Goal: Information Seeking & Learning: Learn about a topic

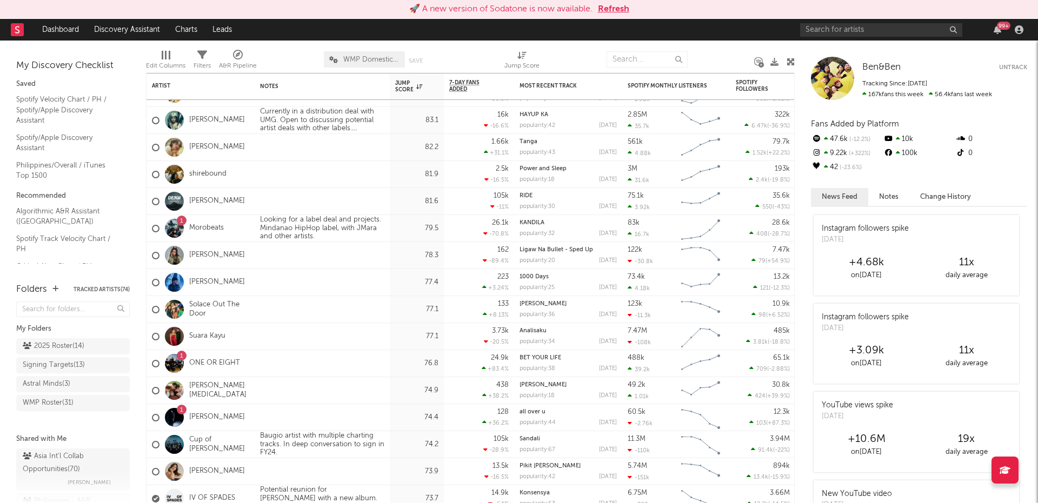
click at [897, 19] on div "99 +" at bounding box center [913, 30] width 227 height 22
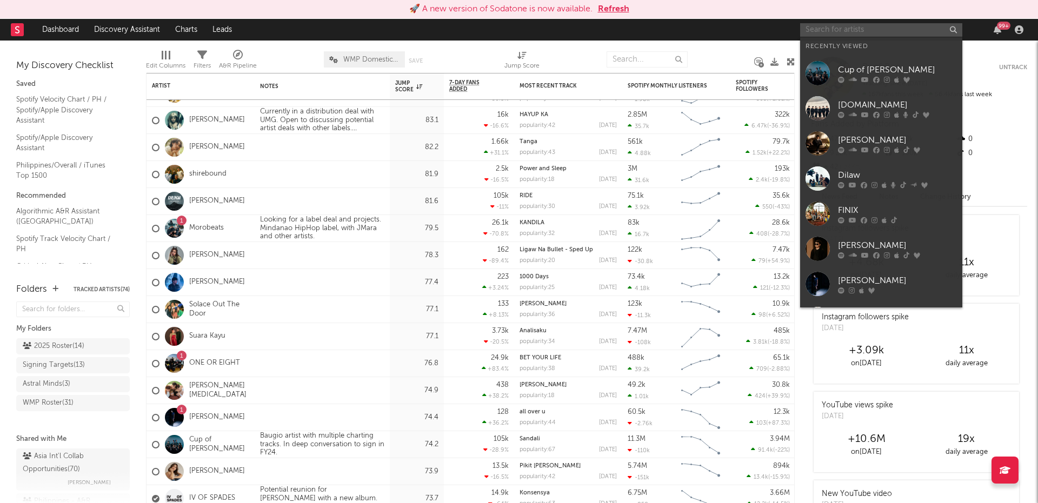
click at [891, 25] on input "text" at bounding box center [881, 30] width 162 height 14
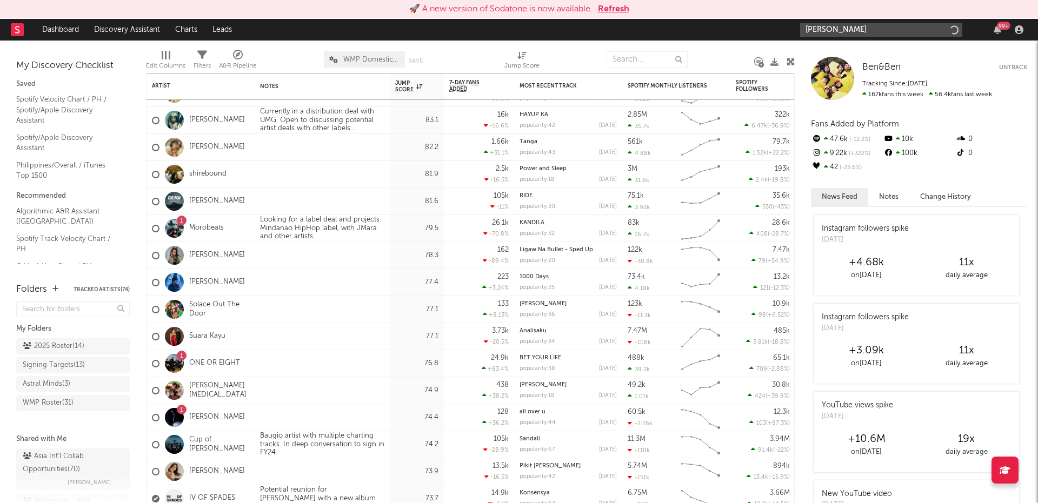
type input "[PERSON_NAME]"
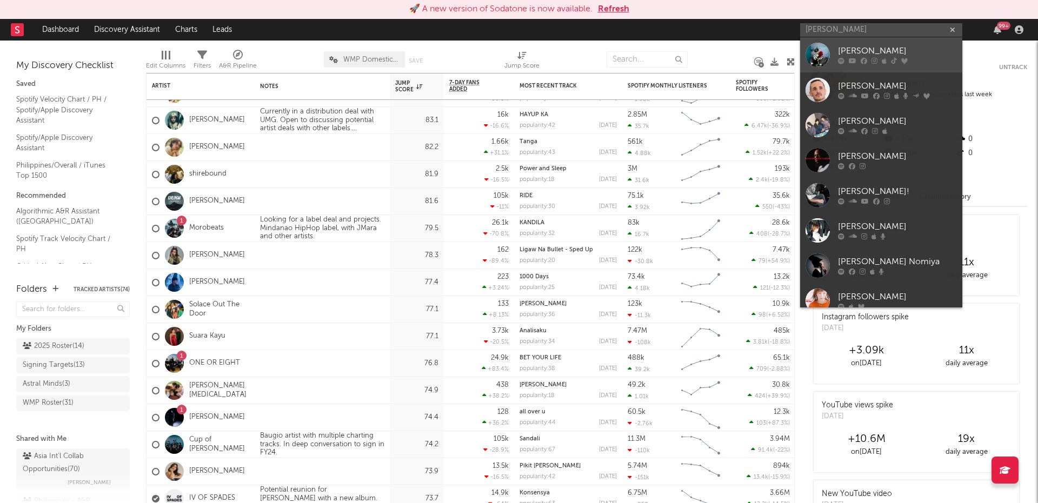
click at [860, 59] on icon at bounding box center [863, 61] width 6 height 6
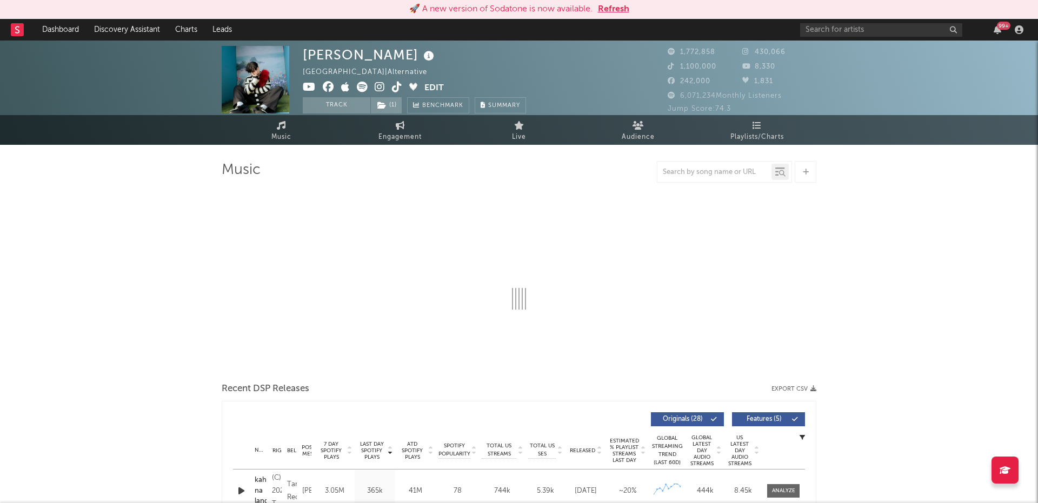
select select "6m"
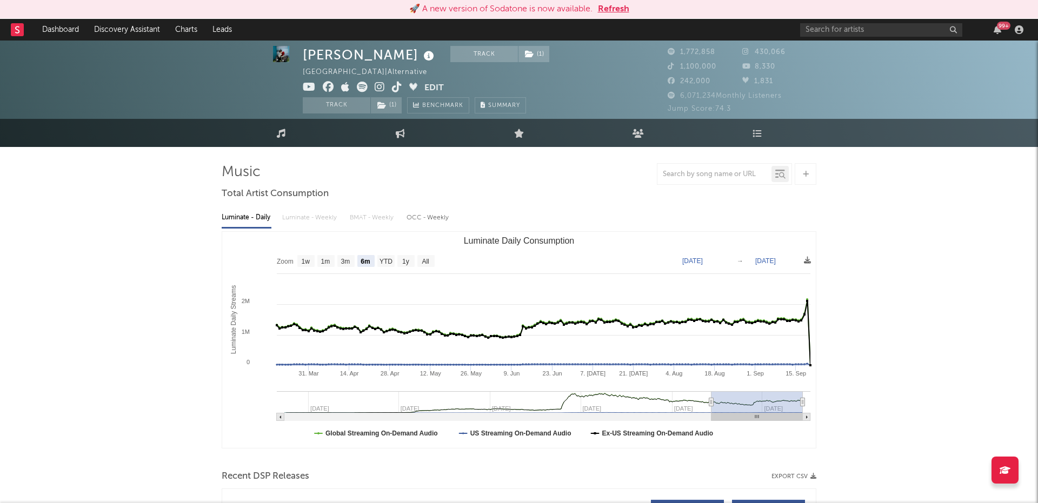
scroll to position [6, 0]
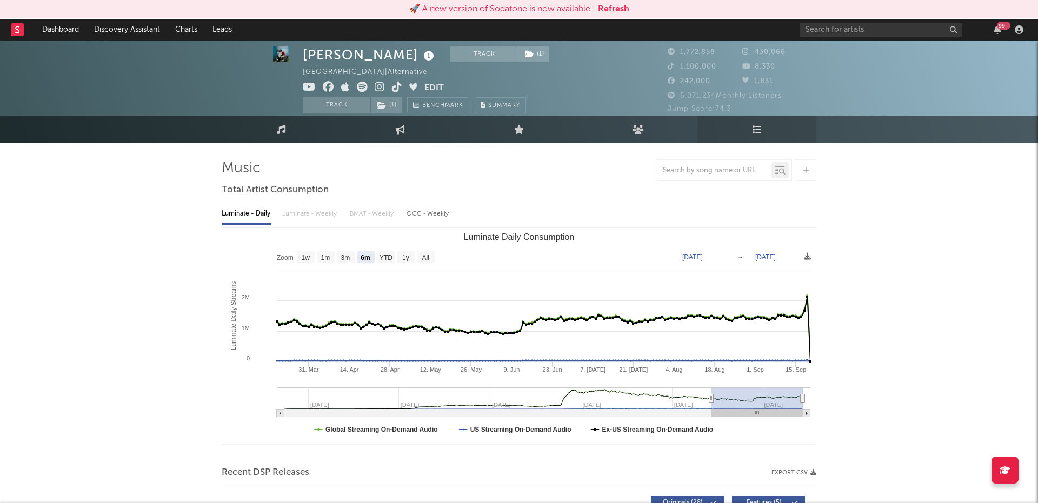
click at [767, 135] on link "Playlists/Charts" at bounding box center [756, 130] width 119 height 28
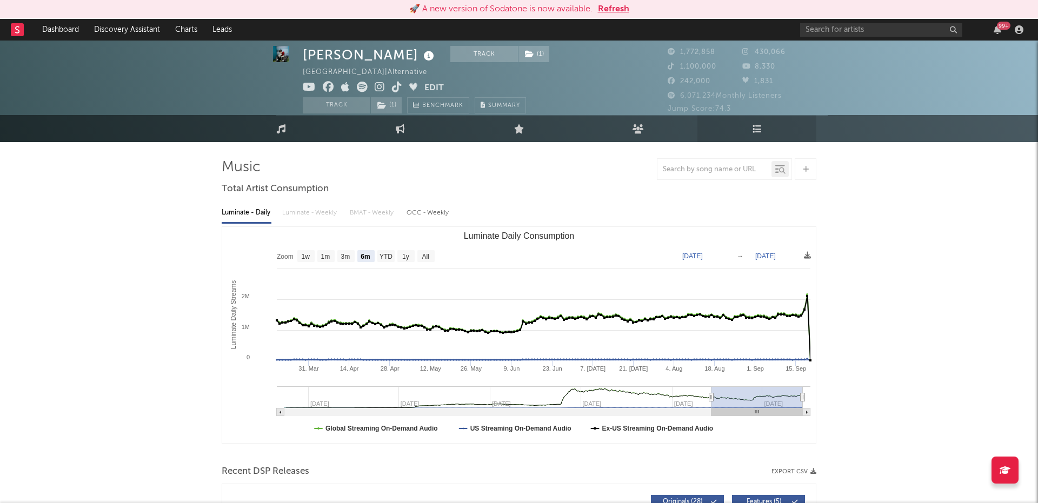
scroll to position [5, 0]
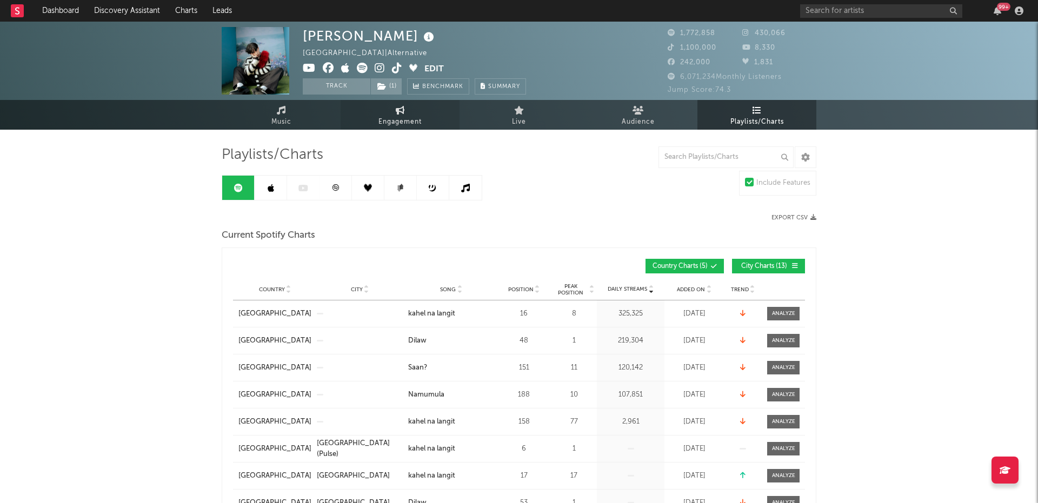
click at [400, 109] on icon at bounding box center [400, 110] width 9 height 9
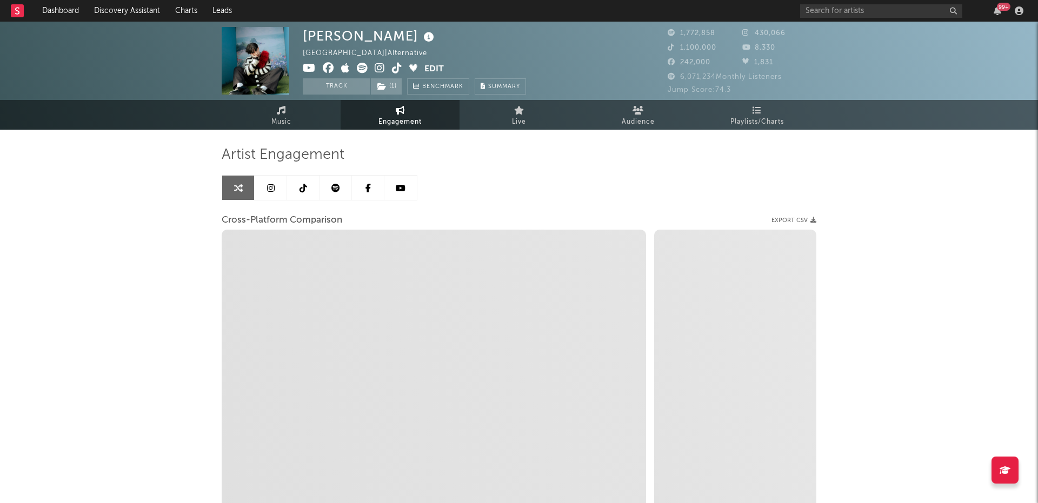
select select "1w"
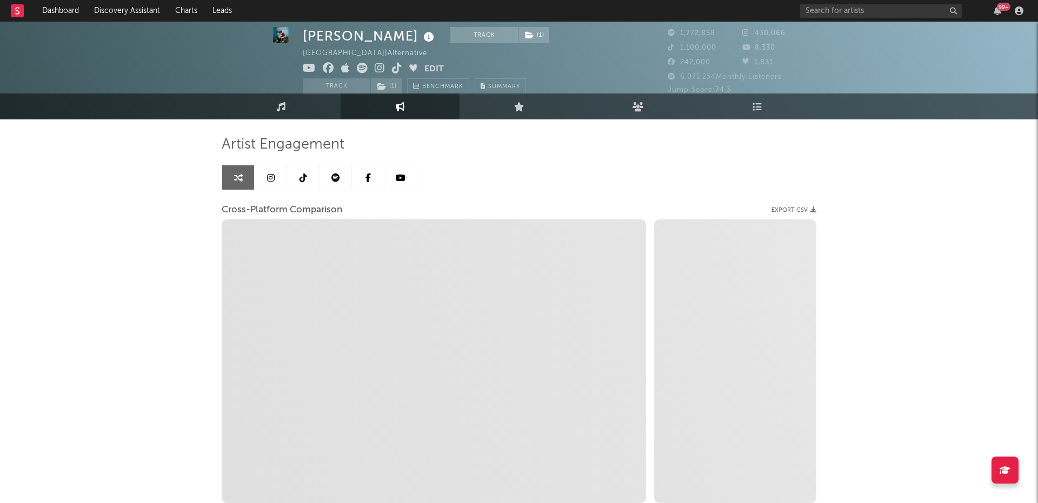
scroll to position [4, 0]
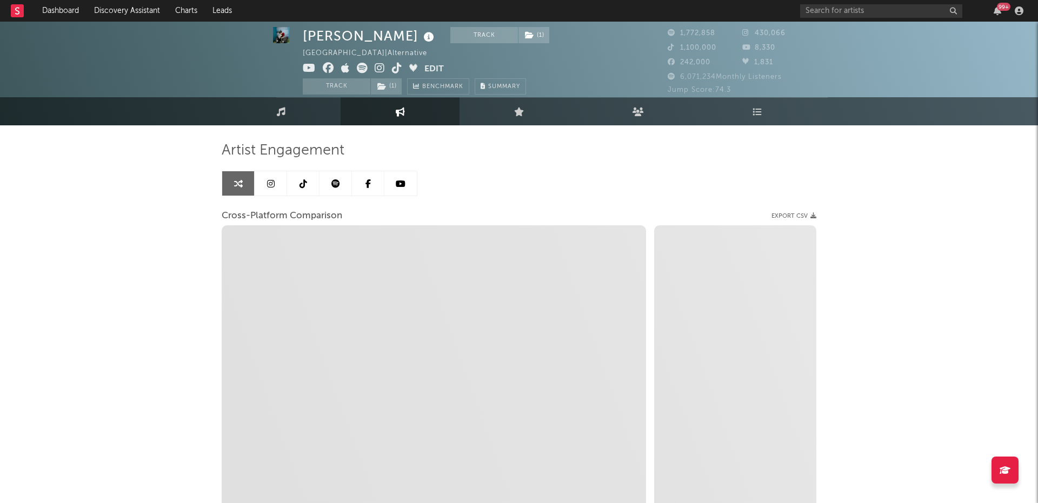
click at [405, 117] on link "Engagement" at bounding box center [399, 111] width 119 height 28
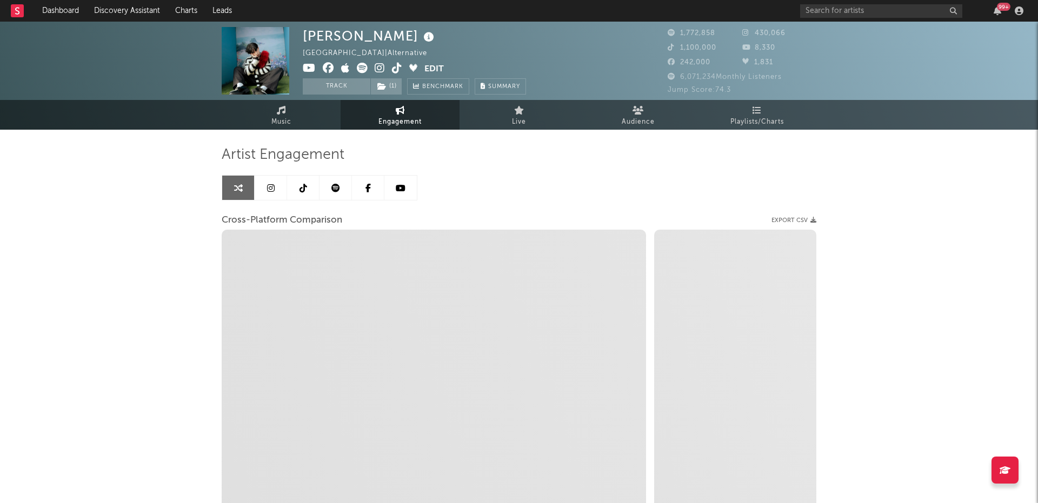
select select "1m"
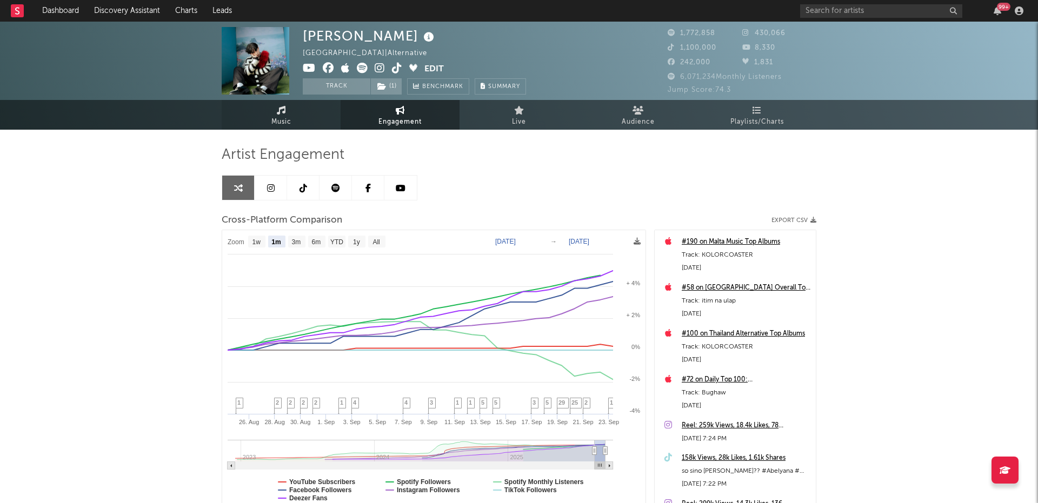
click at [279, 118] on span "Music" at bounding box center [281, 122] width 20 height 13
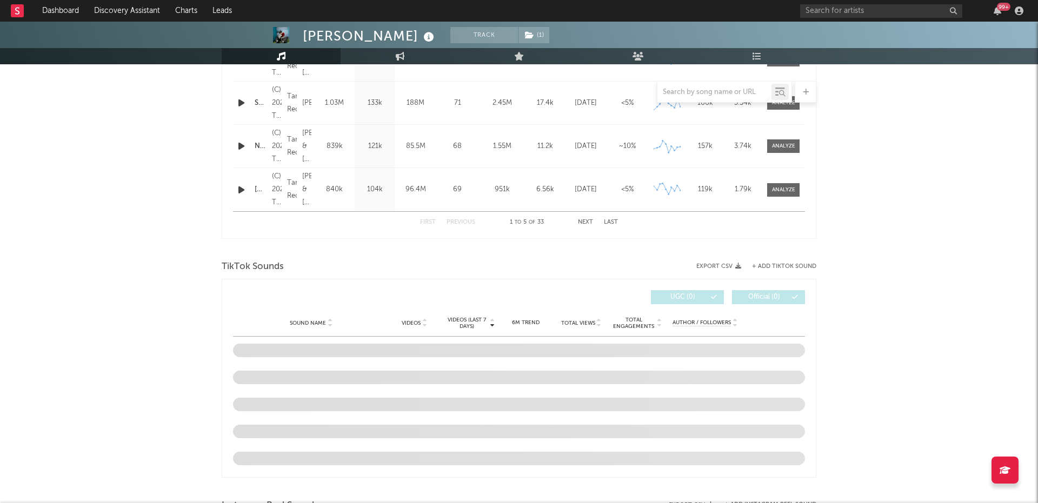
scroll to position [586, 0]
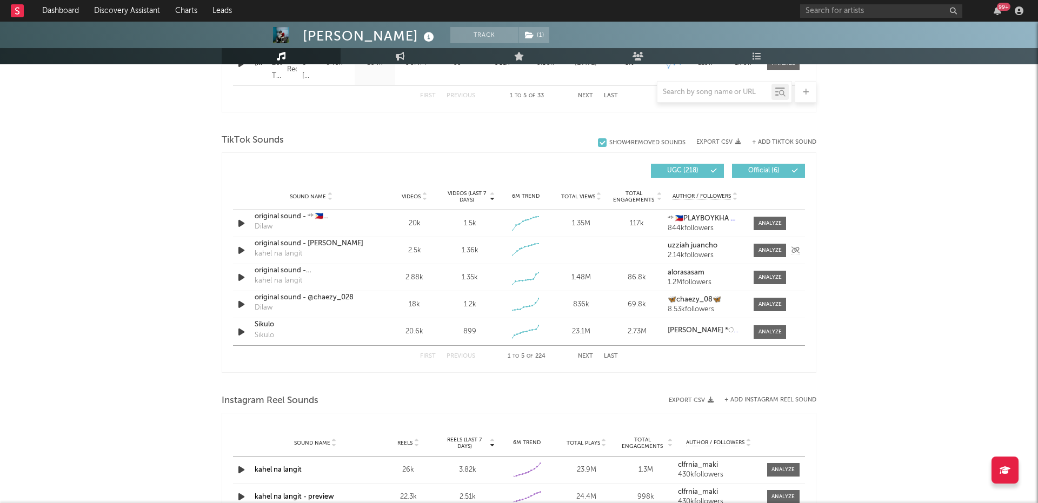
select select "6m"
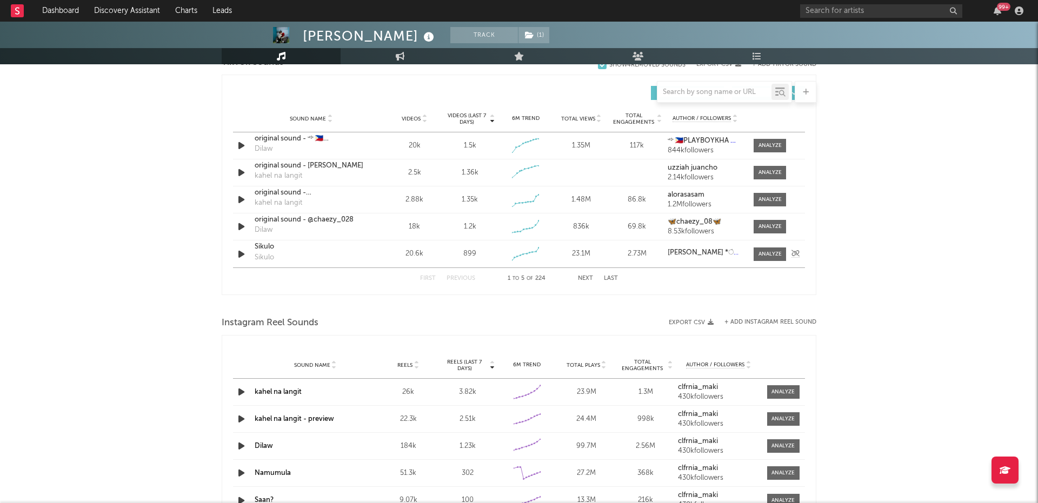
scroll to position [750, 0]
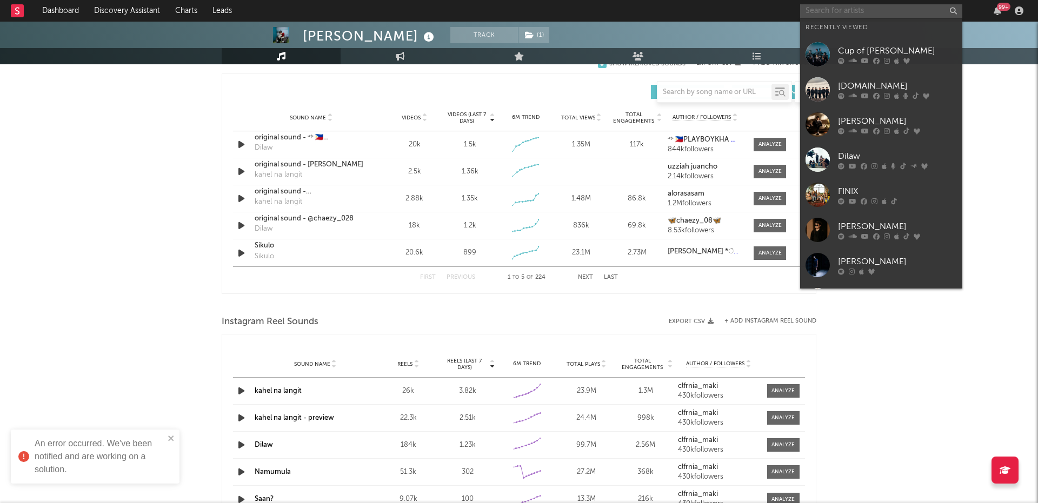
click at [821, 13] on input "text" at bounding box center [881, 11] width 162 height 14
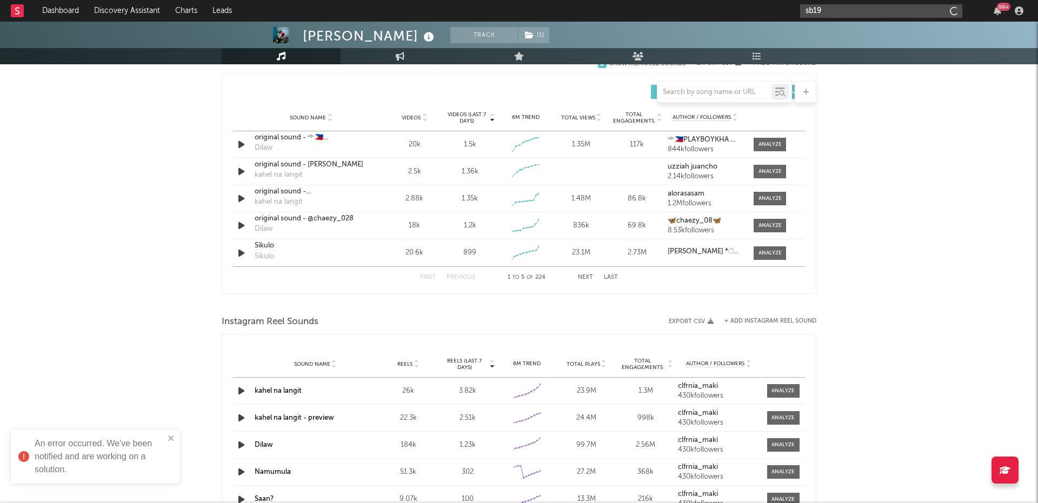
type input "sb19"
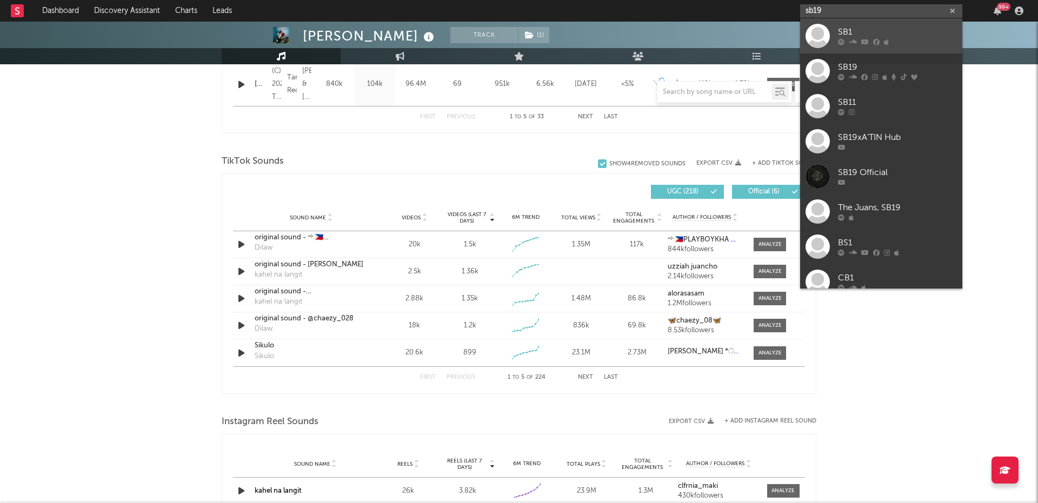
scroll to position [629, 0]
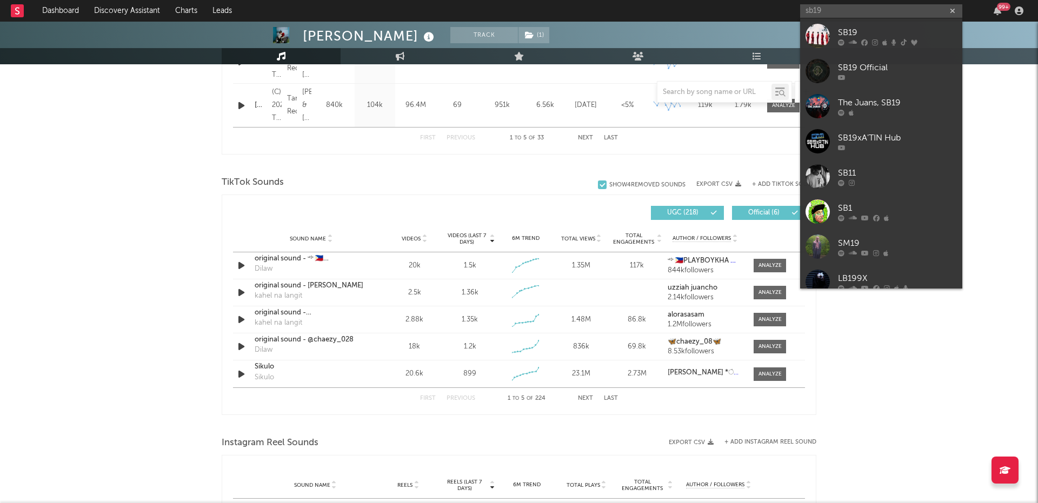
click at [863, 35] on div "SB19" at bounding box center [897, 32] width 119 height 13
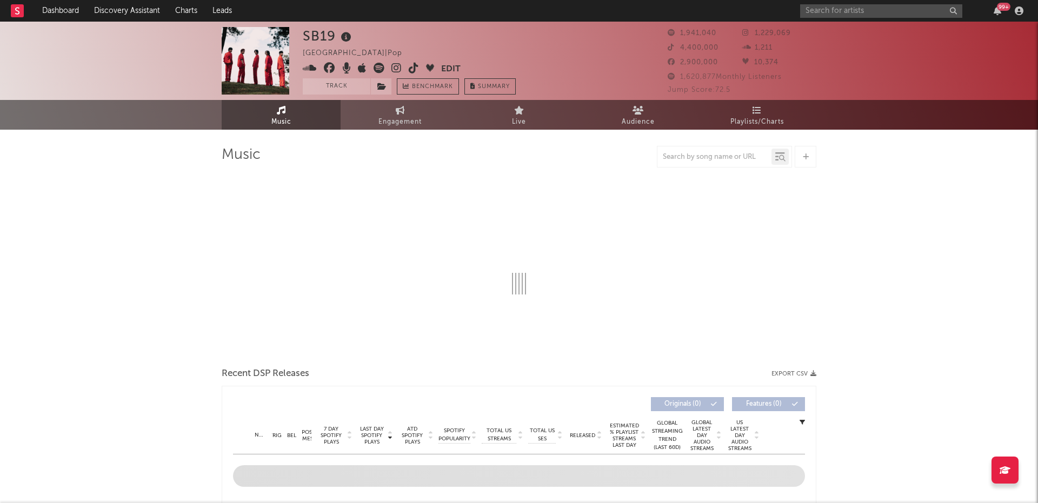
scroll to position [1, 0]
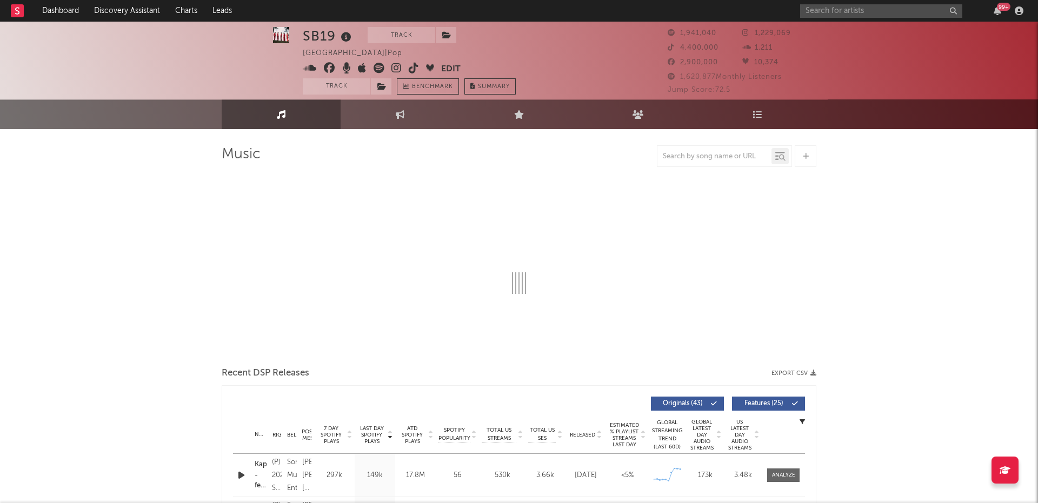
select select "6m"
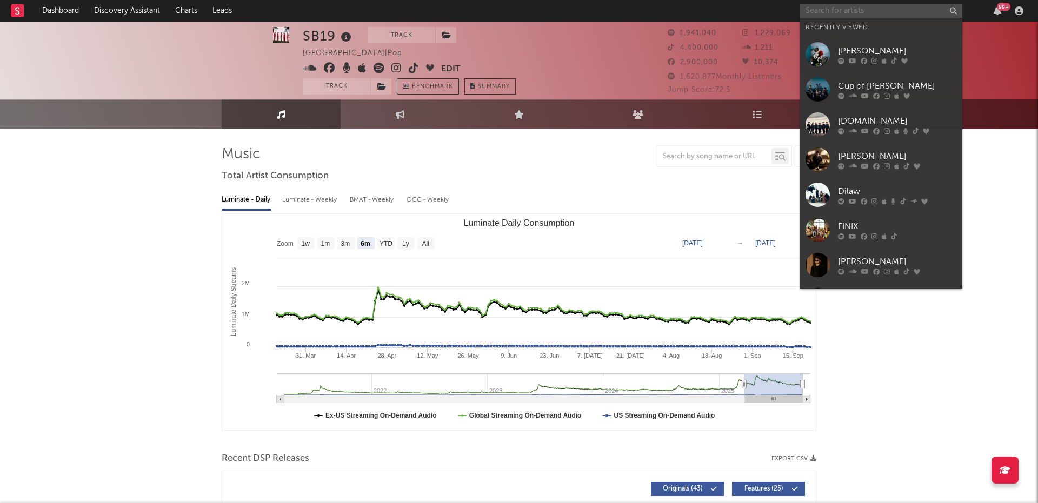
click at [834, 9] on input "text" at bounding box center [881, 11] width 162 height 14
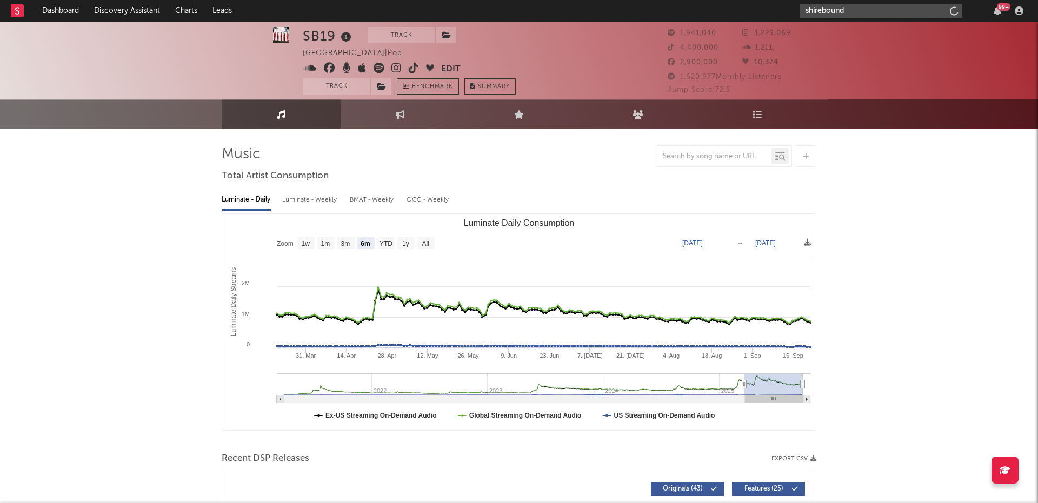
type input "shirebound"
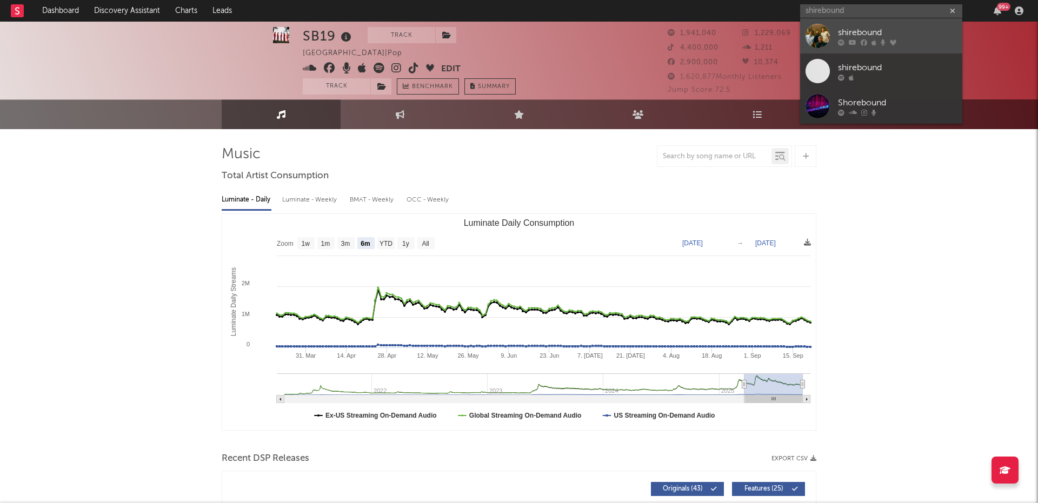
click at [834, 32] on link "shirebound" at bounding box center [881, 35] width 162 height 35
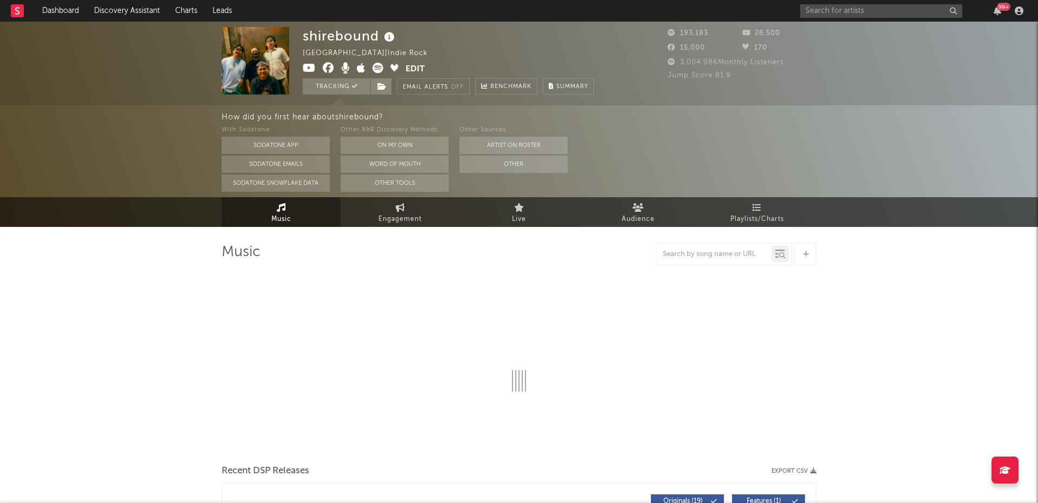
select select "6m"
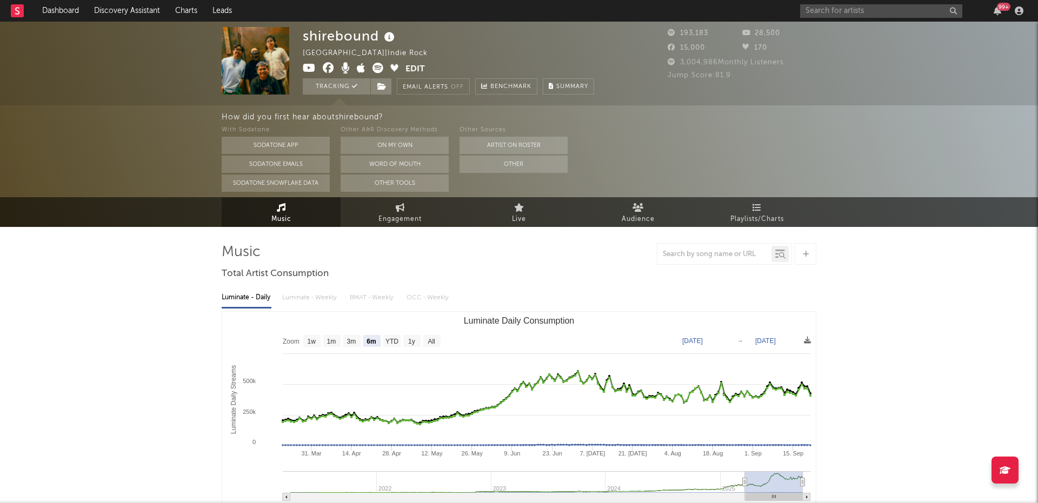
click at [829, 18] on div "99 +" at bounding box center [913, 11] width 227 height 22
click at [826, 13] on input "text" at bounding box center [881, 11] width 162 height 14
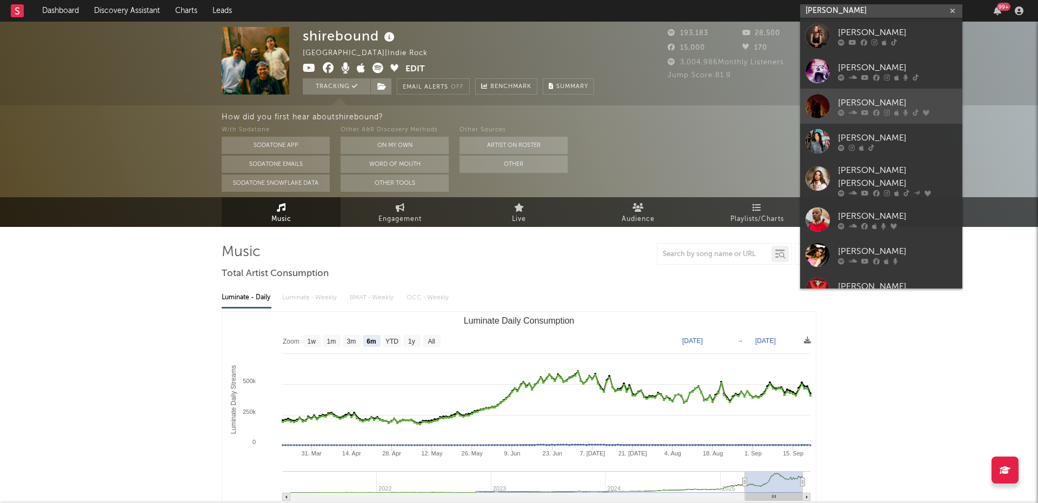
type input "nadine"
click at [838, 96] on div "Nadine Lustre" at bounding box center [897, 102] width 119 height 13
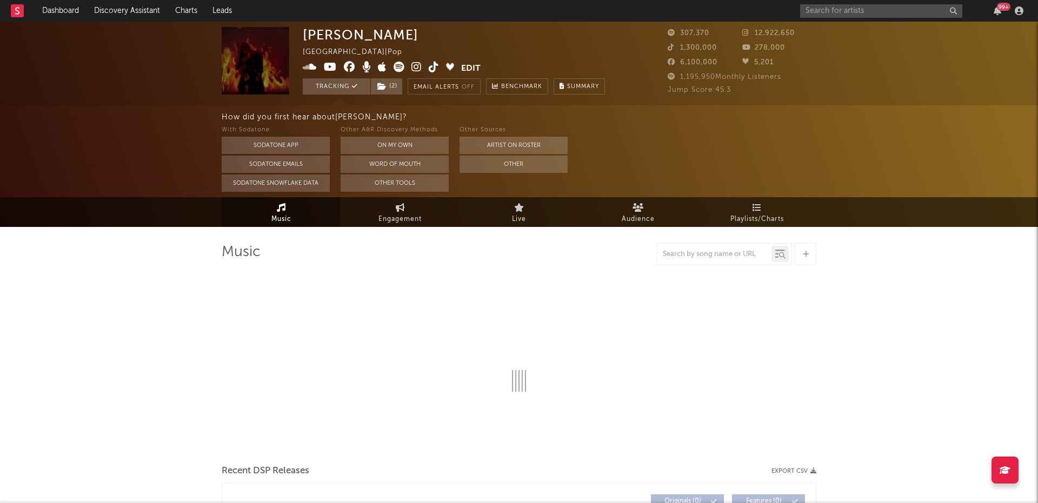
select select "6m"
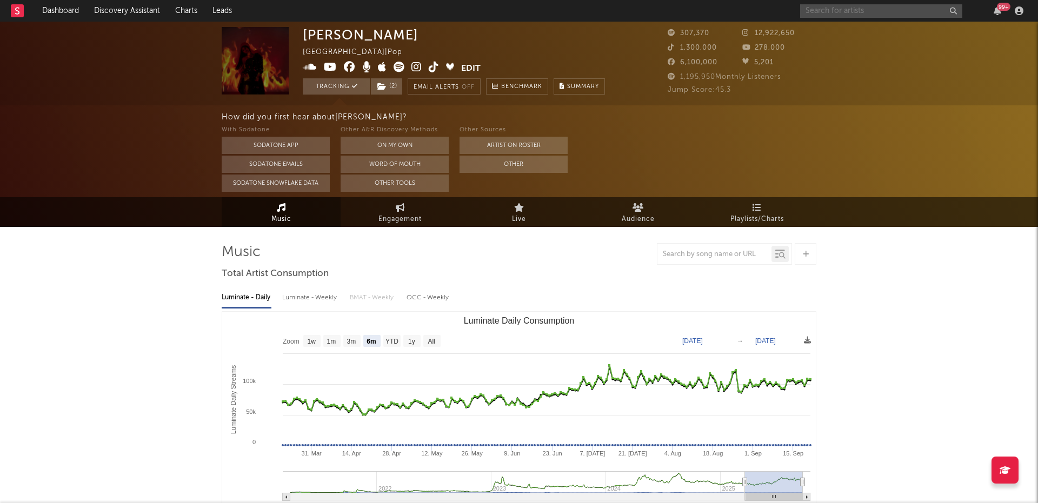
click at [840, 10] on input "text" at bounding box center [881, 11] width 162 height 14
type input "fumi"
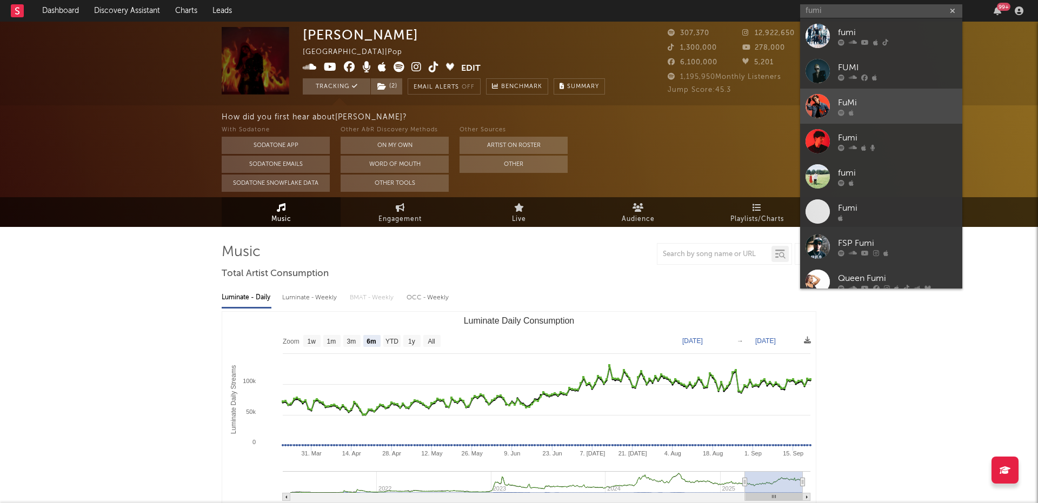
click at [871, 112] on div at bounding box center [897, 112] width 119 height 6
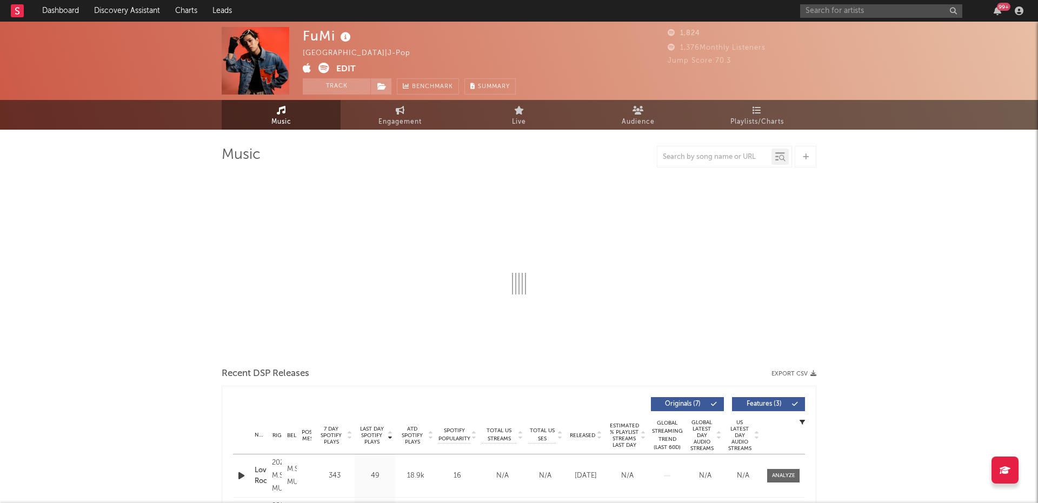
select select "1w"
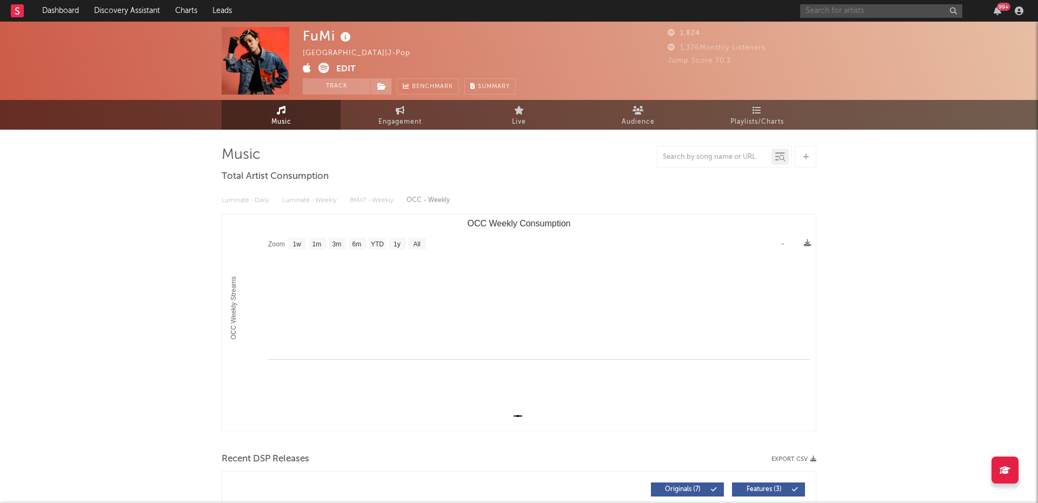
click at [819, 14] on input "text" at bounding box center [881, 11] width 162 height 14
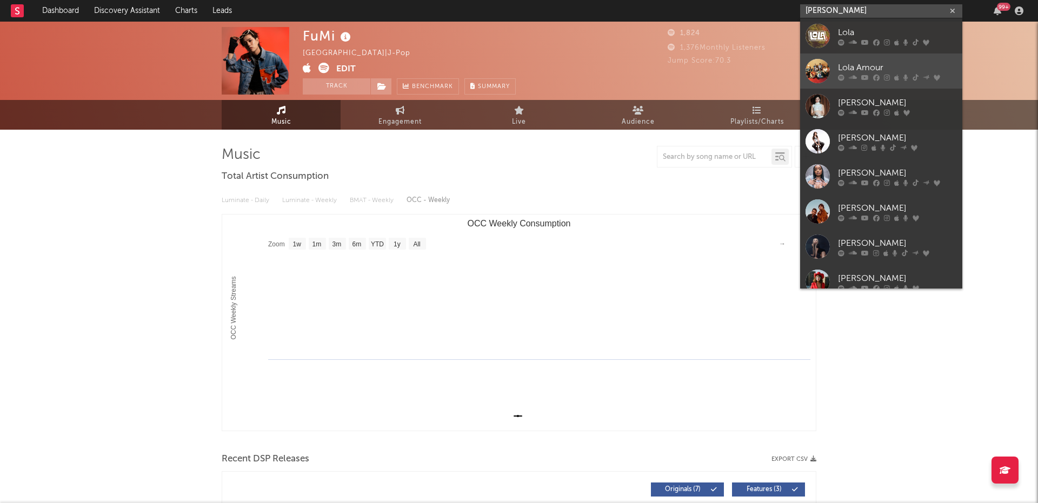
type input "lola"
click at [835, 69] on link "Lola Amour" at bounding box center [881, 70] width 162 height 35
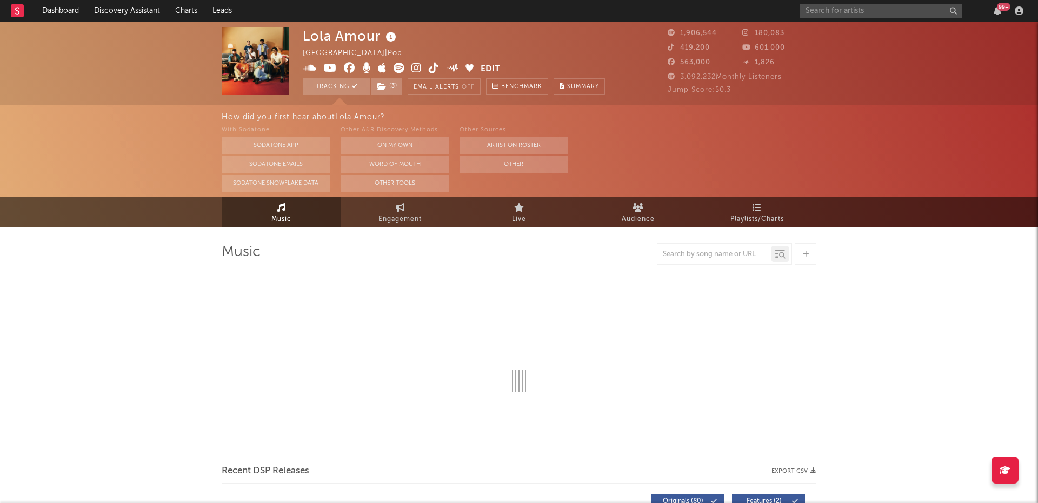
select select "6m"
